Goal: Task Accomplishment & Management: Use online tool/utility

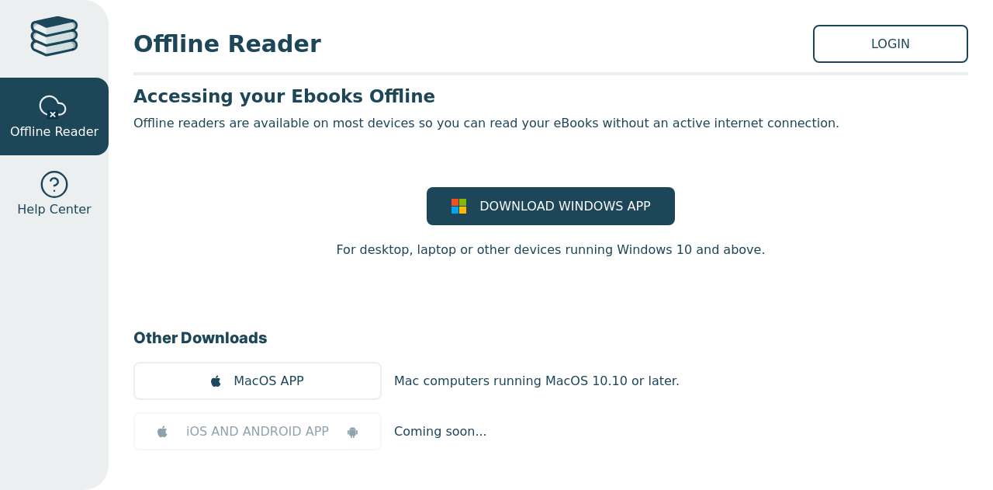
click at [901, 40] on link "LOGIN" at bounding box center [890, 44] width 155 height 38
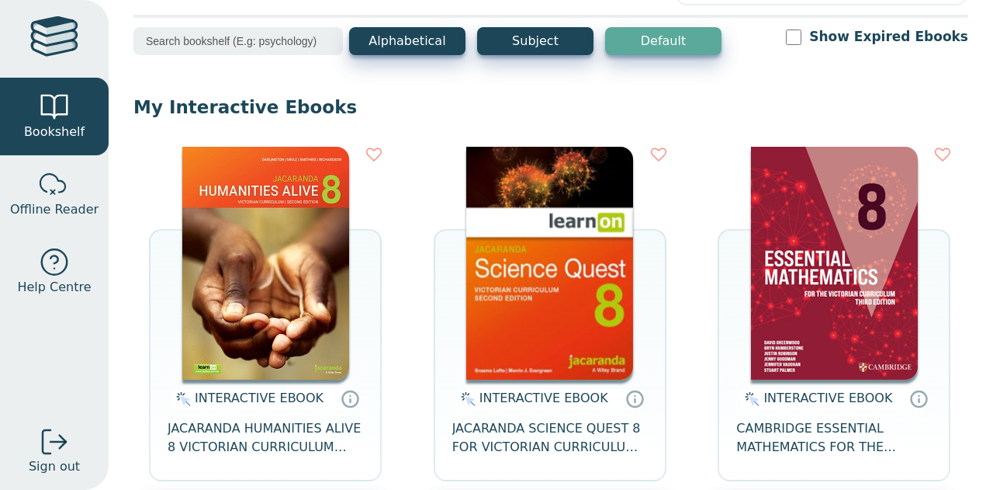
scroll to position [67, 0]
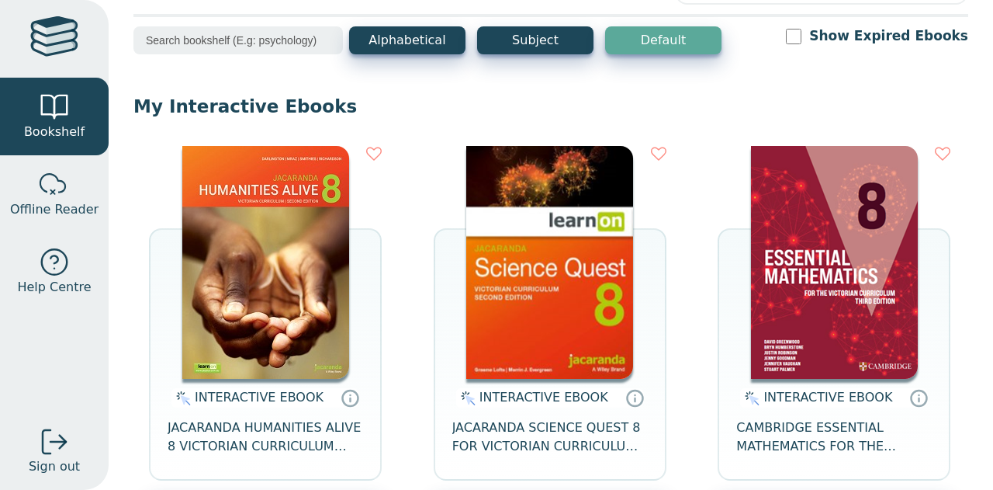
click at [235, 316] on img at bounding box center [265, 262] width 167 height 233
